Goal: Task Accomplishment & Management: Manage account settings

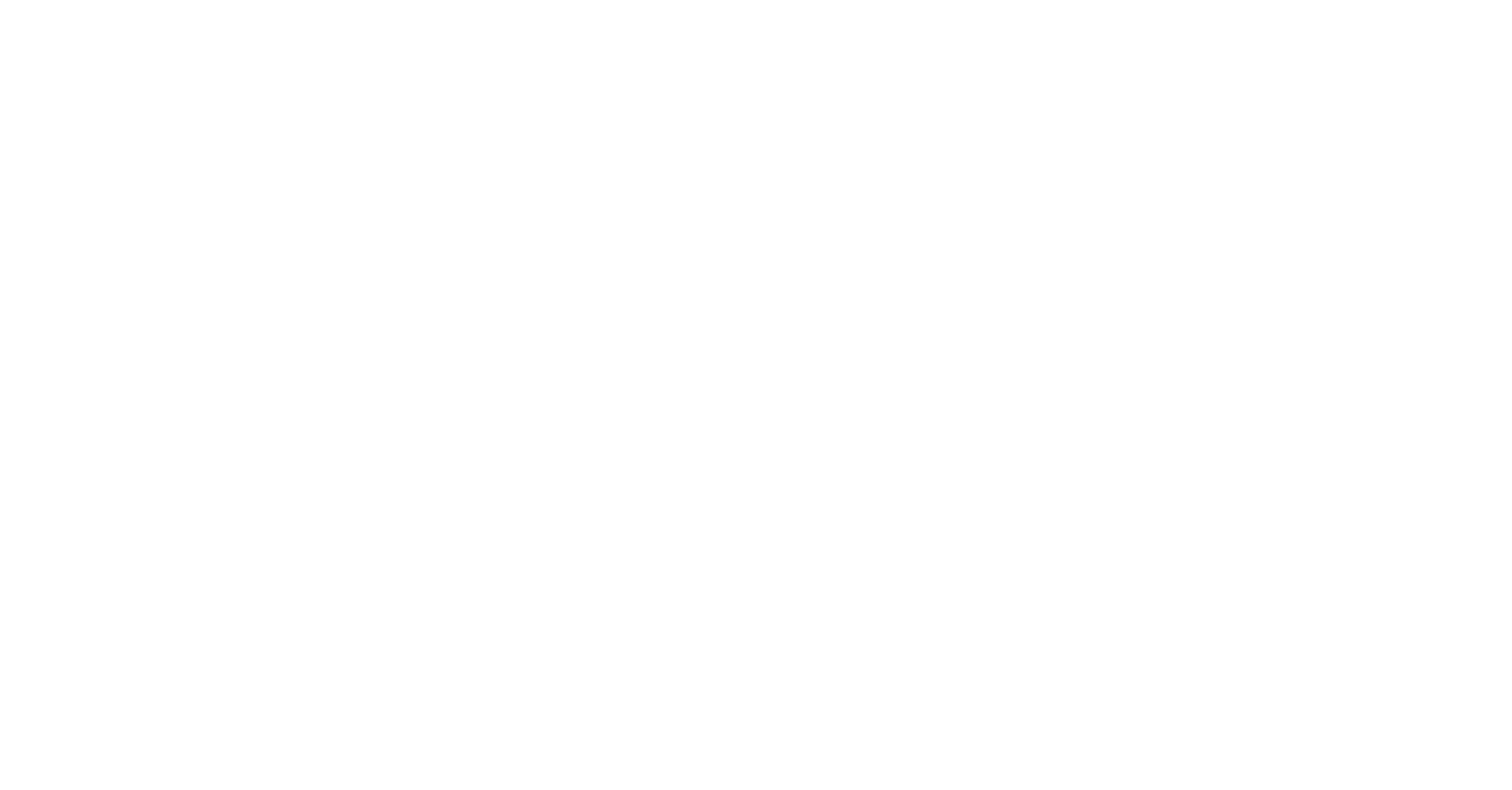
click at [664, 270] on body at bounding box center [756, 395] width 1512 height 790
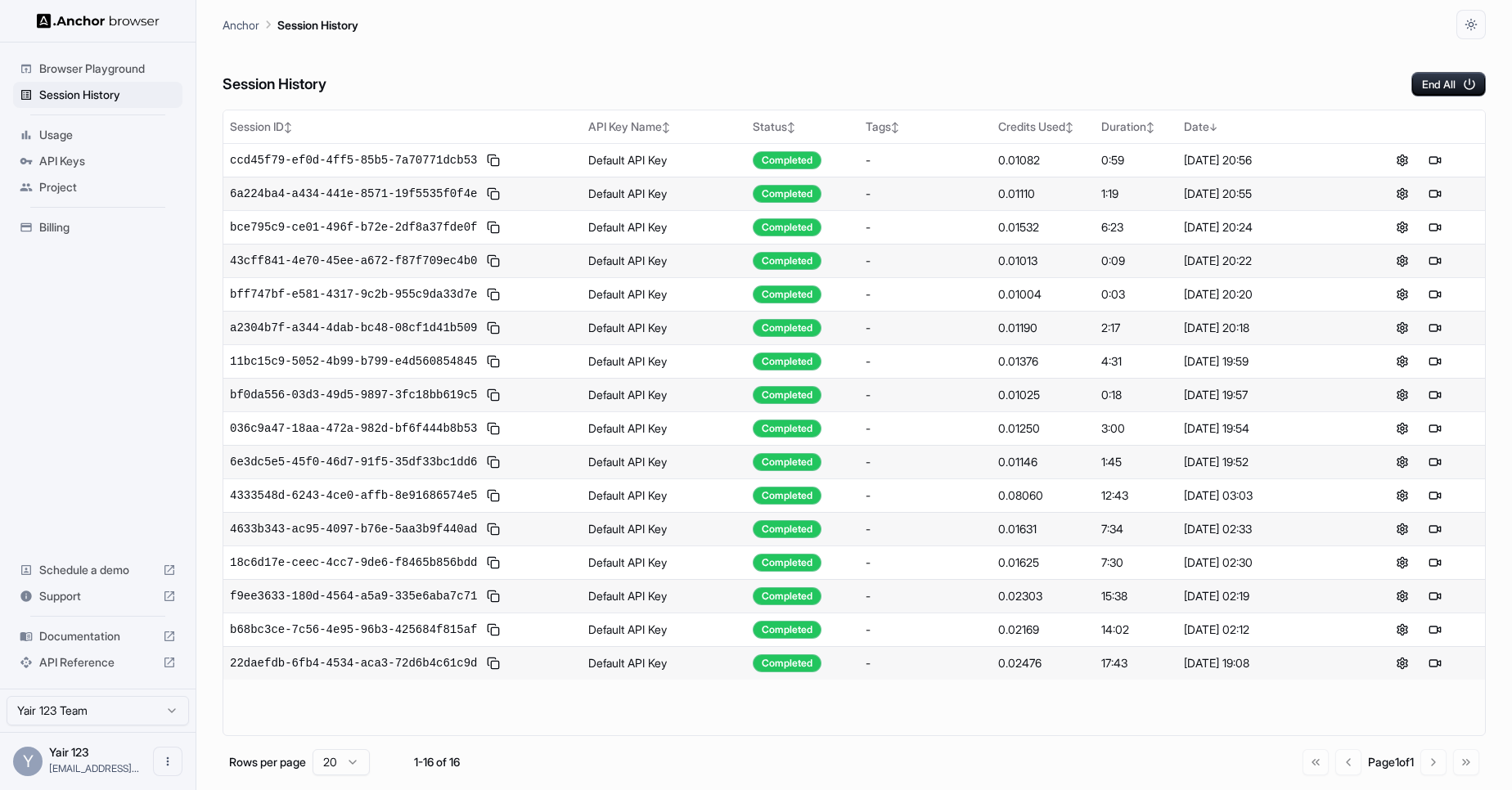
click at [916, 53] on div "Session History End All" at bounding box center [854, 68] width 1263 height 57
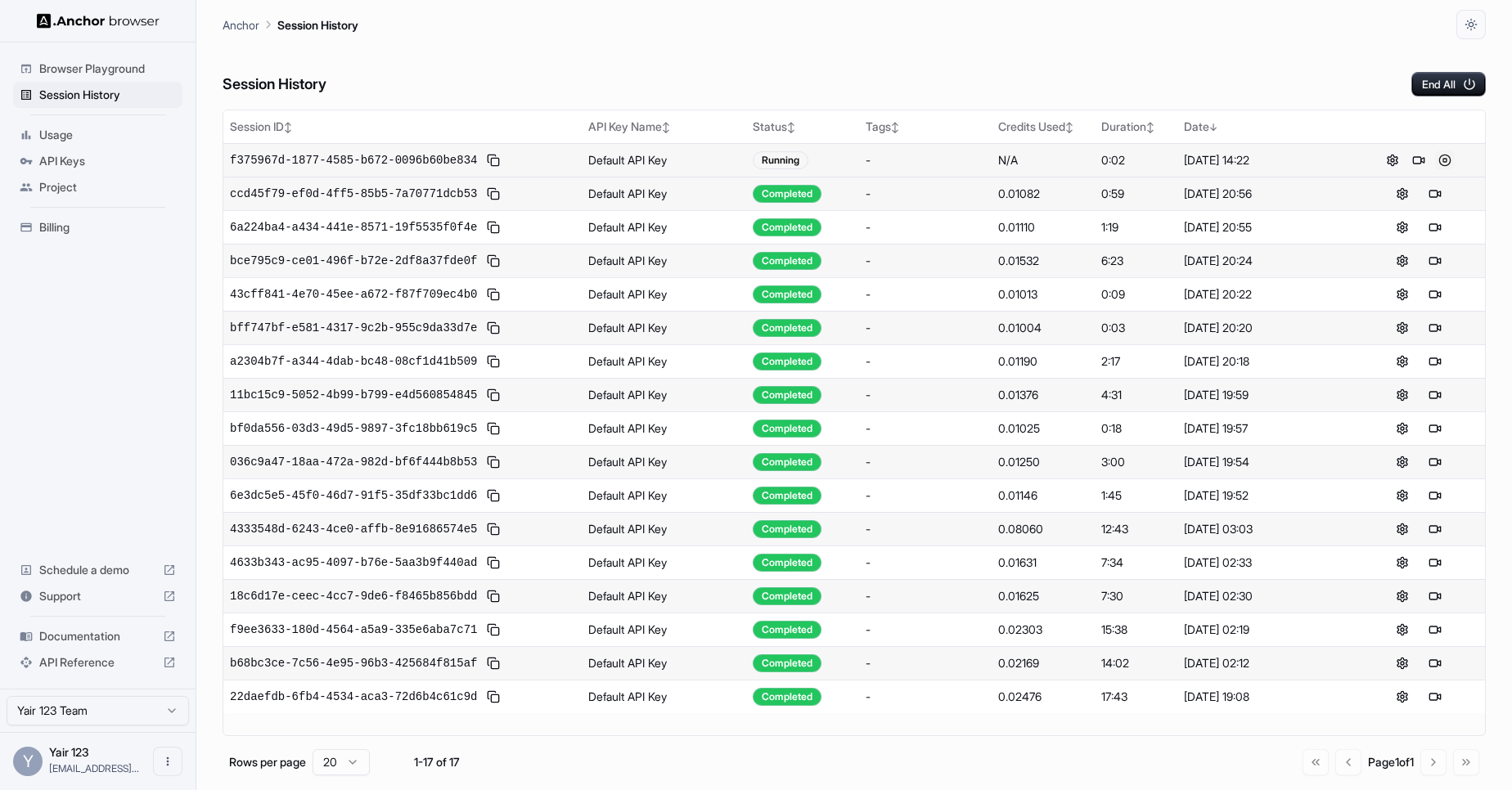
click at [1441, 157] on button at bounding box center [1444, 160] width 20 height 20
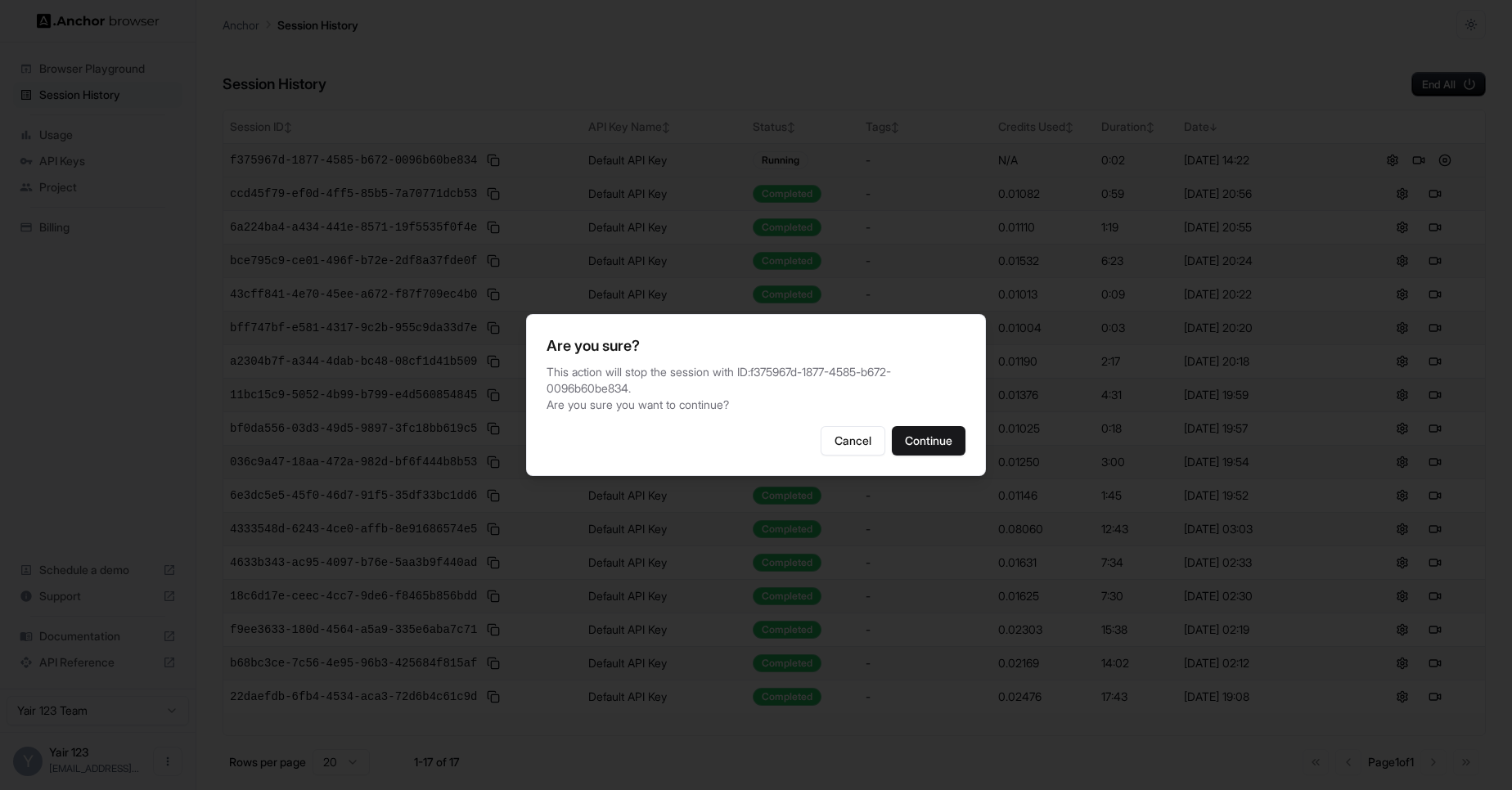
click at [946, 415] on div "Are you sure? This action will stop the session with ID: f375967d-1877-4585-b67…" at bounding box center [756, 395] width 460 height 162
click at [934, 422] on div "Are you sure? This action will stop the session with ID: f375967d-1877-4585-b67…" at bounding box center [756, 395] width 460 height 162
drag, startPoint x: 933, startPoint y: 424, endPoint x: 830, endPoint y: 414, distance: 103.5
click at [933, 426] on button "Continue" at bounding box center [928, 441] width 74 height 29
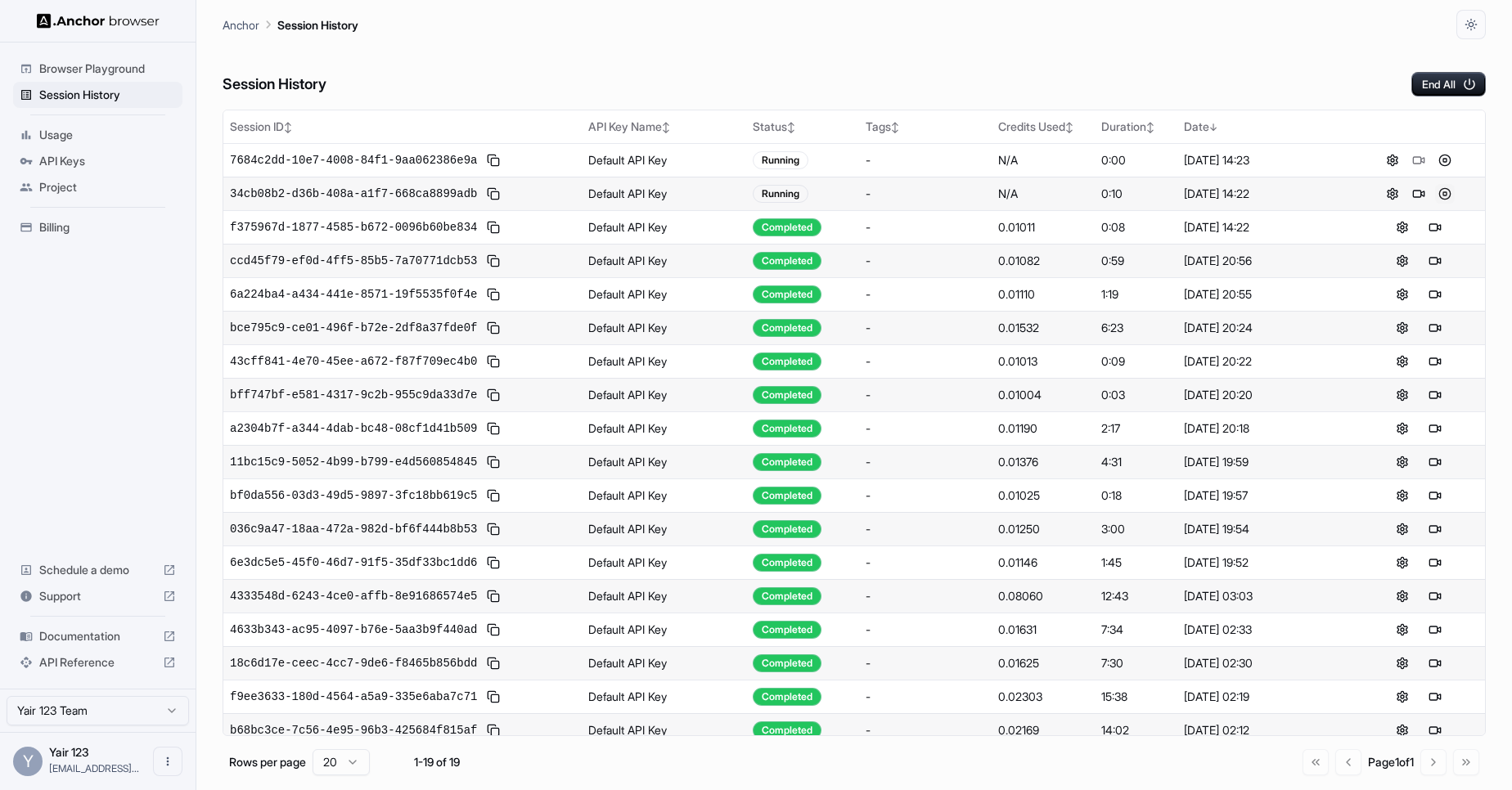
click at [1439, 196] on button at bounding box center [1444, 193] width 20 height 20
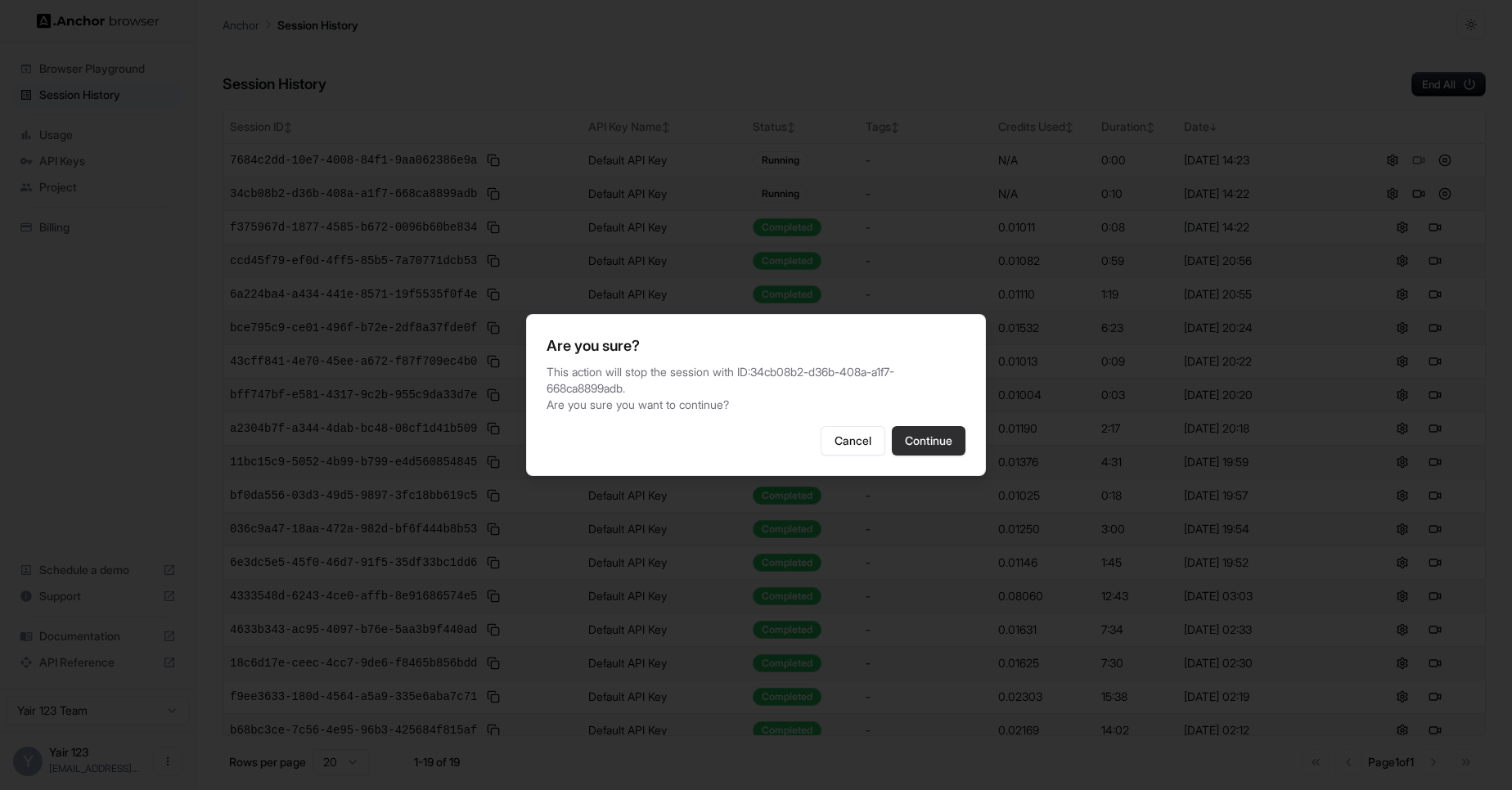
click at [927, 431] on button "Continue" at bounding box center [928, 441] width 74 height 29
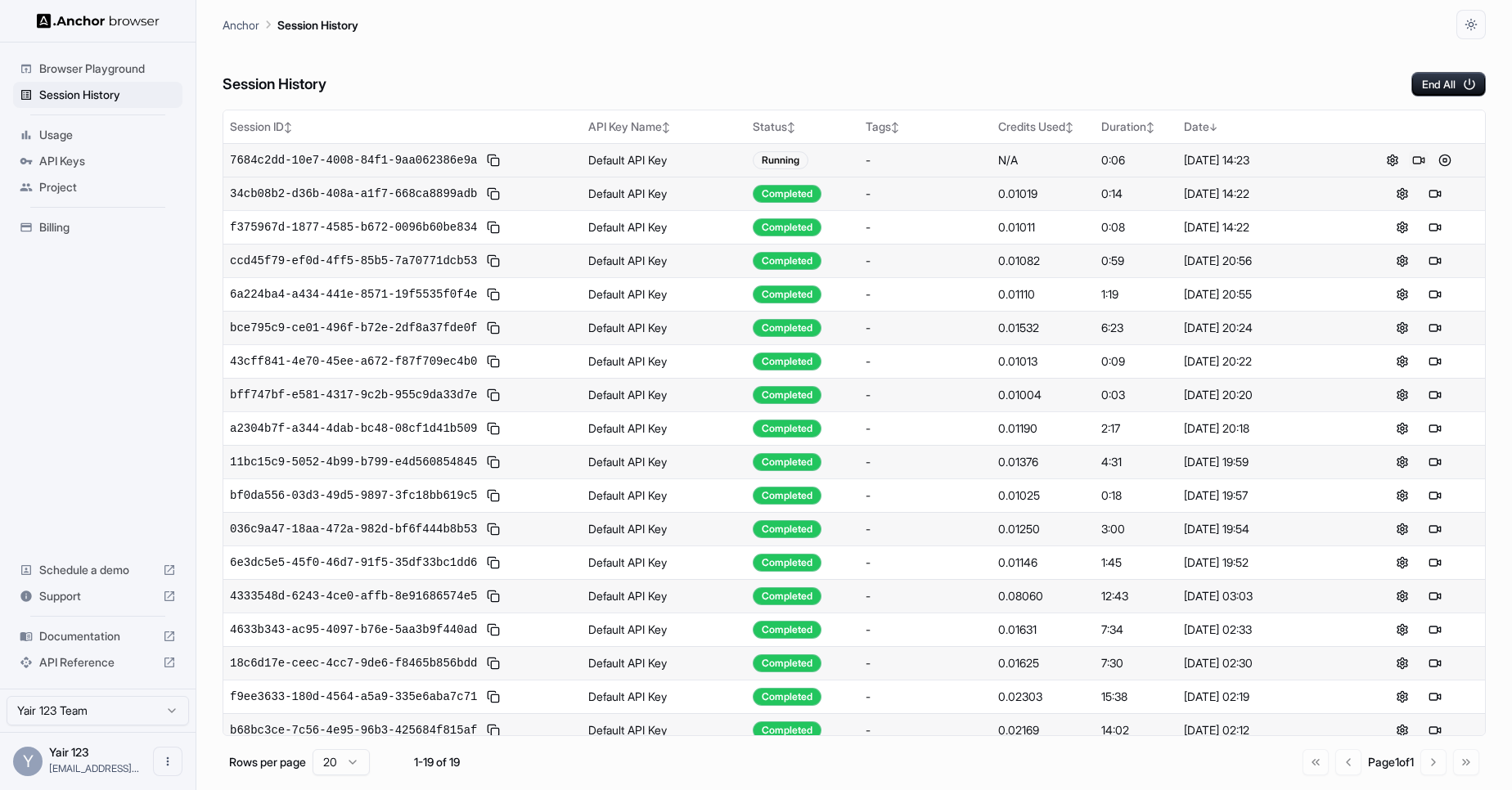
click at [1415, 162] on button at bounding box center [1418, 160] width 20 height 20
